Goal: Find specific page/section: Find specific page/section

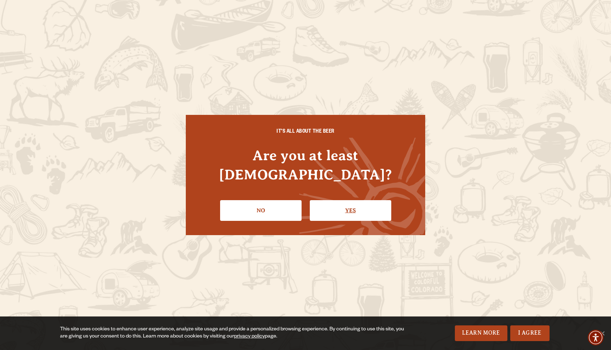
click at [365, 203] on link "Yes" at bounding box center [350, 210] width 81 height 21
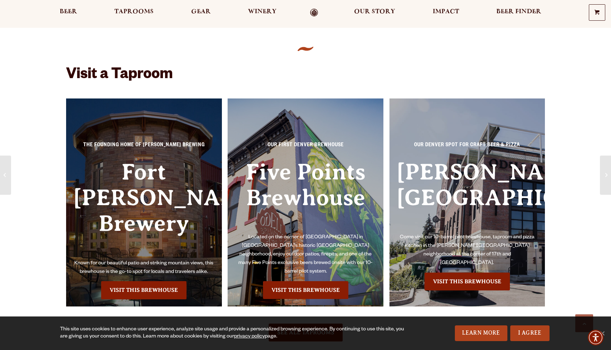
scroll to position [462, 0]
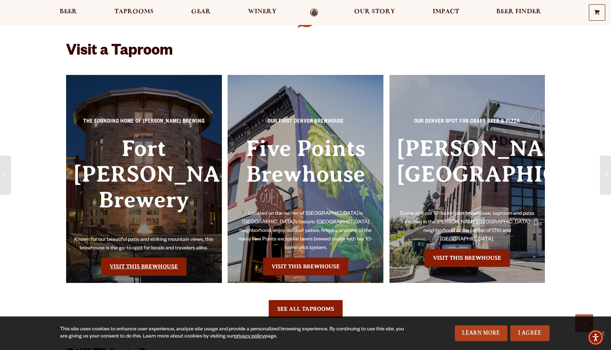
click at [154, 258] on link "Visit this Brewhouse" at bounding box center [143, 267] width 85 height 18
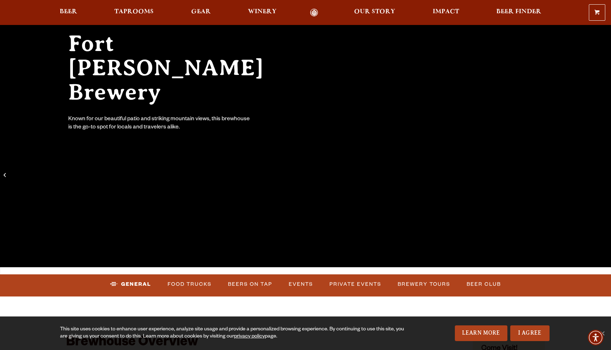
scroll to position [78, 0]
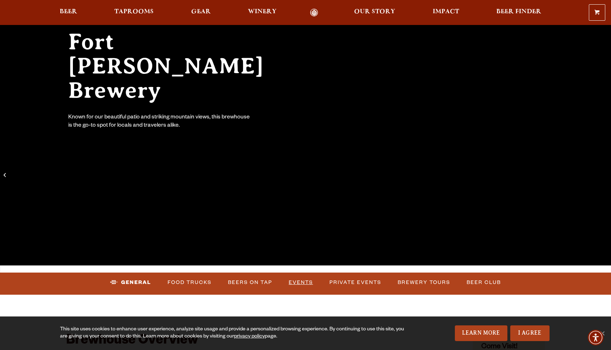
click at [305, 280] on link "Events" at bounding box center [301, 283] width 30 height 16
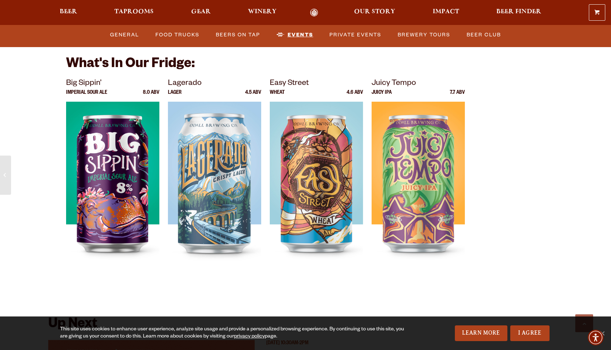
scroll to position [2409, 0]
